Goal: Check status

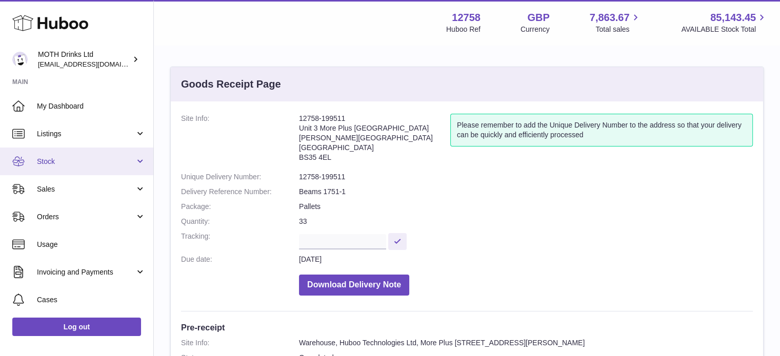
click at [67, 166] on link "Stock" at bounding box center [76, 162] width 153 height 28
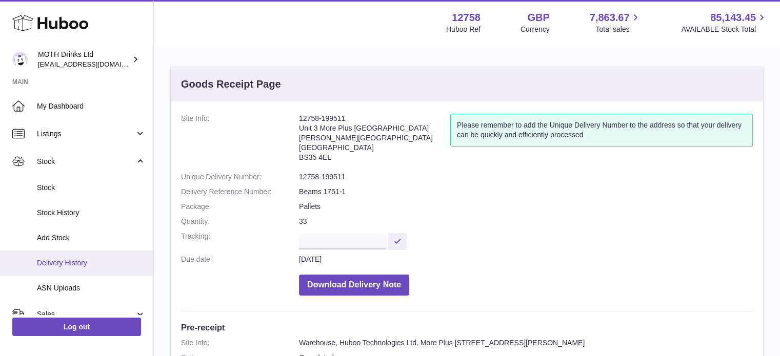
click at [62, 264] on span "Delivery History" at bounding box center [91, 263] width 109 height 10
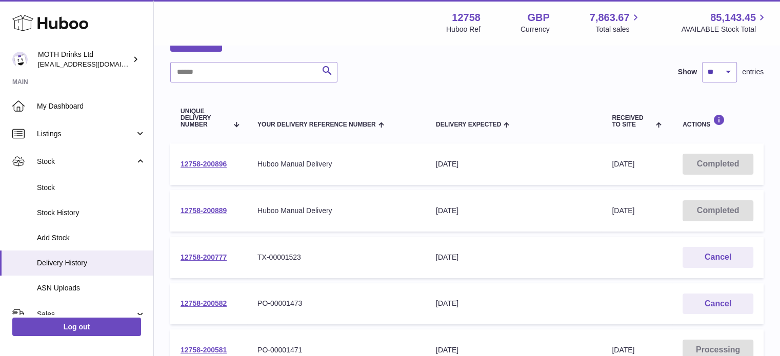
scroll to position [66, 0]
click at [198, 259] on link "12758-200777" at bounding box center [204, 257] width 46 height 8
click at [266, 260] on div "TX-00001523" at bounding box center [336, 258] width 158 height 10
drag, startPoint x: 255, startPoint y: 257, endPoint x: 323, endPoint y: 246, distance: 69.1
click at [323, 246] on td "Your Delivery Reference Number TX-00001523" at bounding box center [336, 258] width 178 height 42
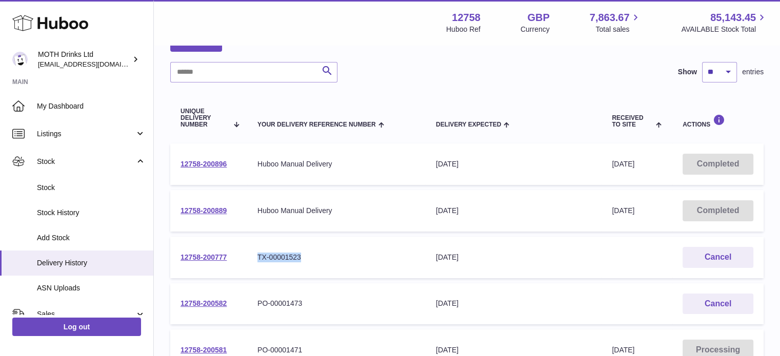
copy div "TX-00001523"
click at [323, 246] on td "Your Delivery Reference Number TX-00001523" at bounding box center [336, 258] width 178 height 42
drag, startPoint x: 310, startPoint y: 248, endPoint x: 255, endPoint y: 252, distance: 54.6
click at [255, 252] on td "Your Delivery Reference Number TX-00001523" at bounding box center [336, 258] width 178 height 42
copy div "TX-00001523"
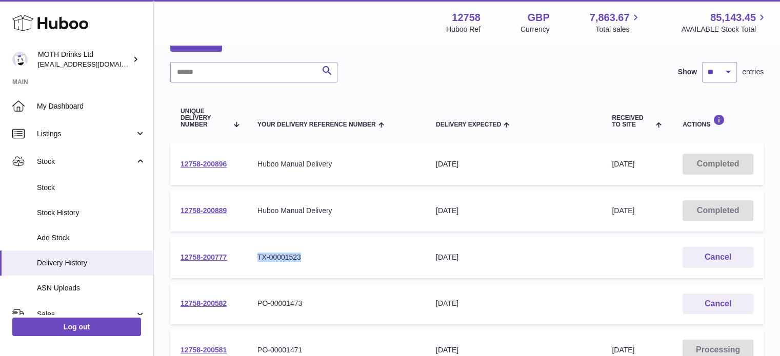
click at [255, 252] on td "Your Delivery Reference Number TX-00001523" at bounding box center [336, 258] width 178 height 42
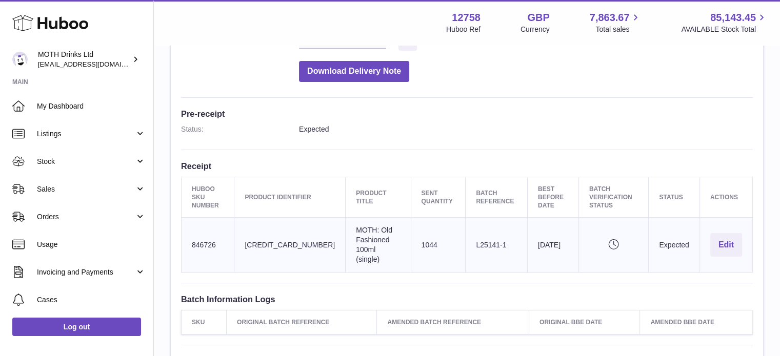
scroll to position [222, 0]
drag, startPoint x: 70, startPoint y: 7, endPoint x: 157, endPoint y: 2, distance: 87.3
click at [157, 2] on div "Menu Huboo 12758 Huboo Ref GBP Currency 7,863.67 Total sales 85,143.45 AVAILABL…" at bounding box center [467, 22] width 626 height 45
